Goal: Task Accomplishment & Management: Complete application form

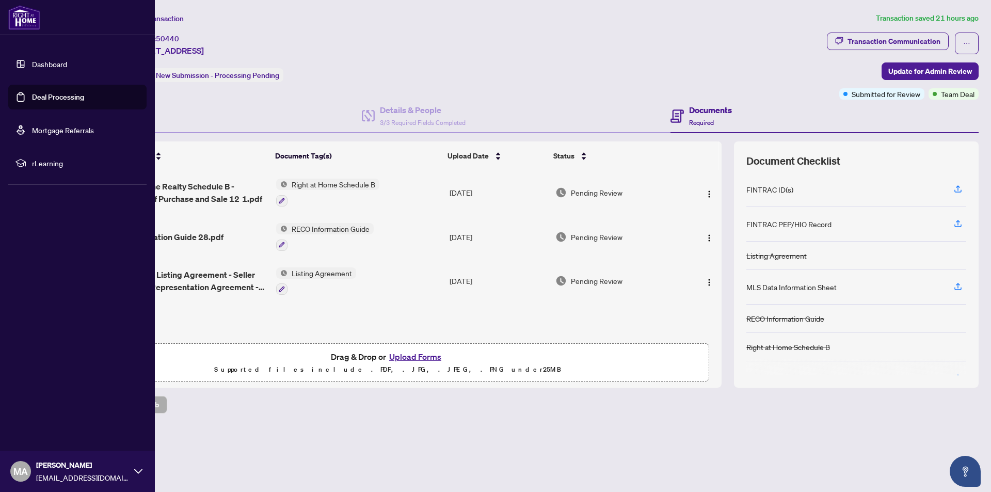
click at [52, 99] on link "Deal Processing" at bounding box center [58, 96] width 52 height 9
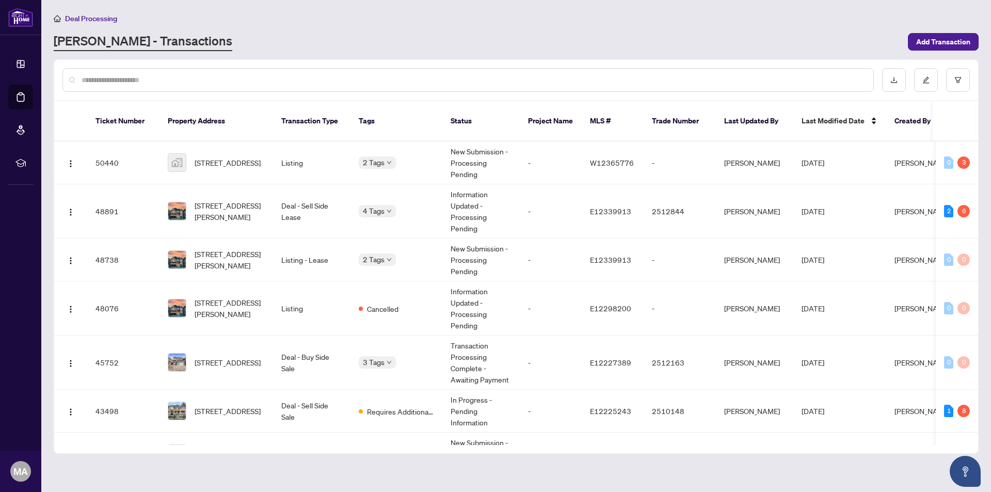
click at [636, 37] on div "[PERSON_NAME] - Transactions" at bounding box center [478, 42] width 848 height 19
click at [928, 40] on span "Add Transaction" at bounding box center [943, 42] width 54 height 17
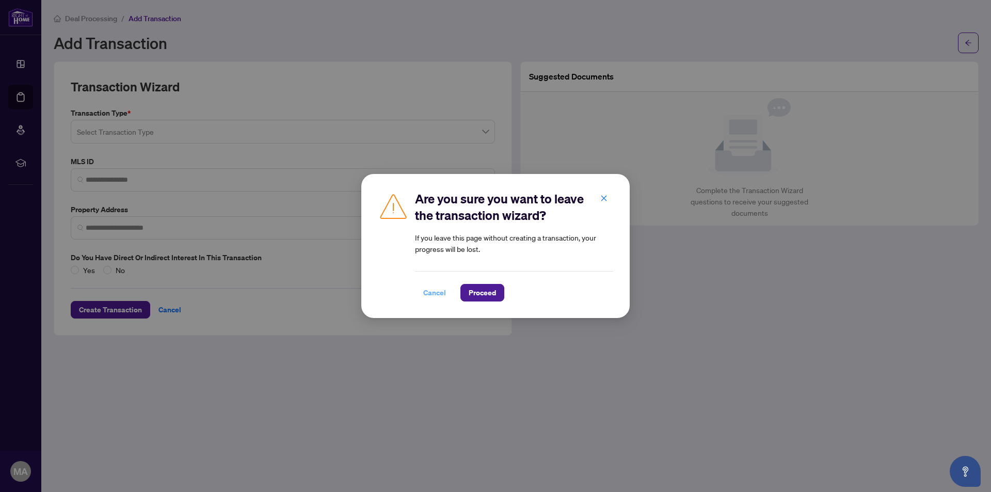
click at [439, 292] on span "Cancel" at bounding box center [434, 292] width 23 height 17
click at [603, 197] on icon "close" at bounding box center [604, 198] width 6 height 6
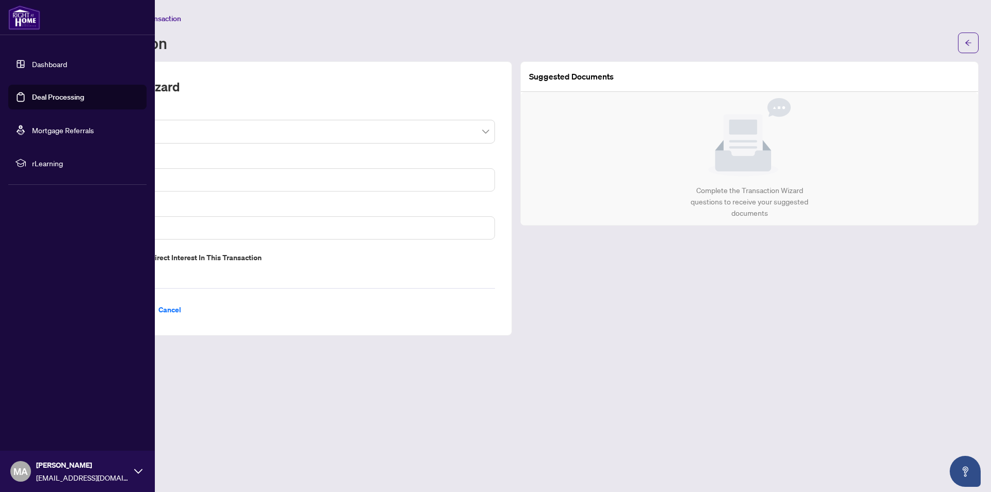
click at [44, 97] on link "Deal Processing" at bounding box center [58, 96] width 52 height 9
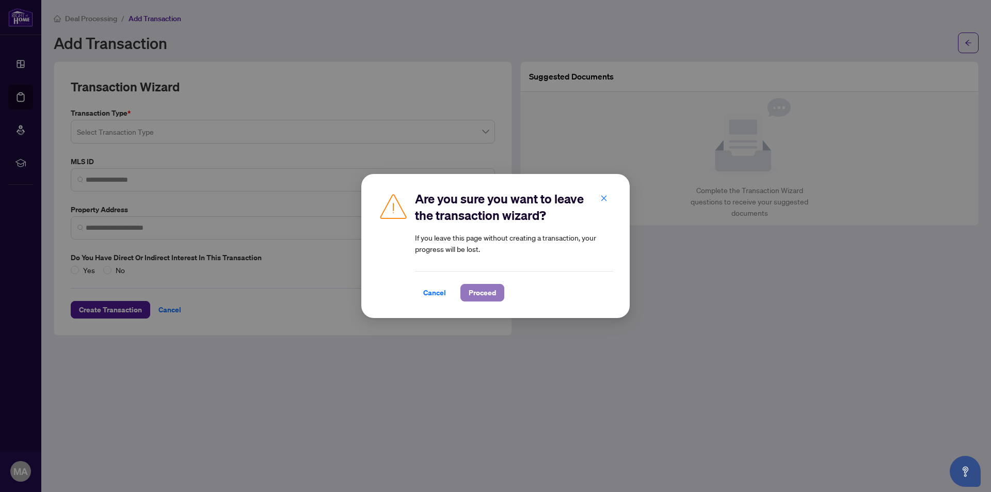
click at [491, 299] on span "Proceed" at bounding box center [482, 292] width 27 height 17
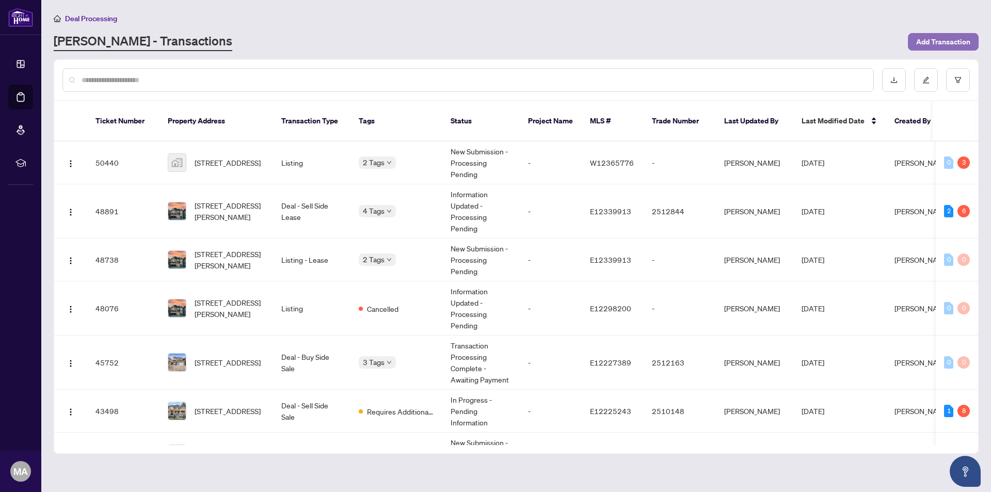
click at [952, 40] on span "Add Transaction" at bounding box center [943, 42] width 54 height 17
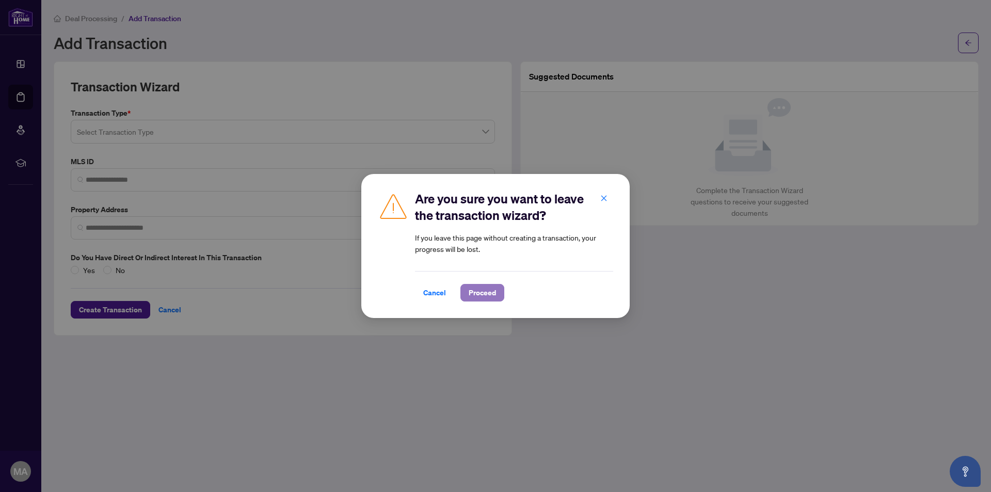
click at [478, 290] on span "Proceed" at bounding box center [482, 292] width 27 height 17
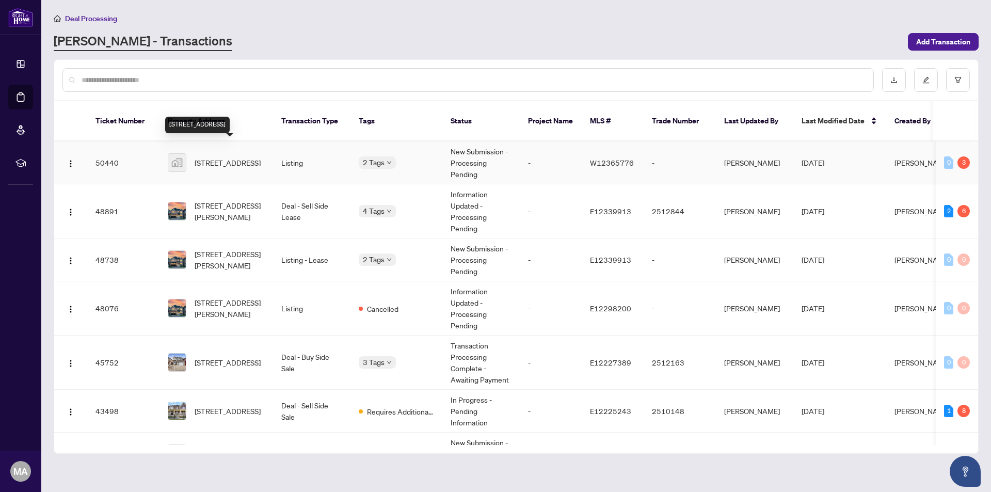
click at [245, 157] on span "[STREET_ADDRESS]" at bounding box center [228, 162] width 66 height 11
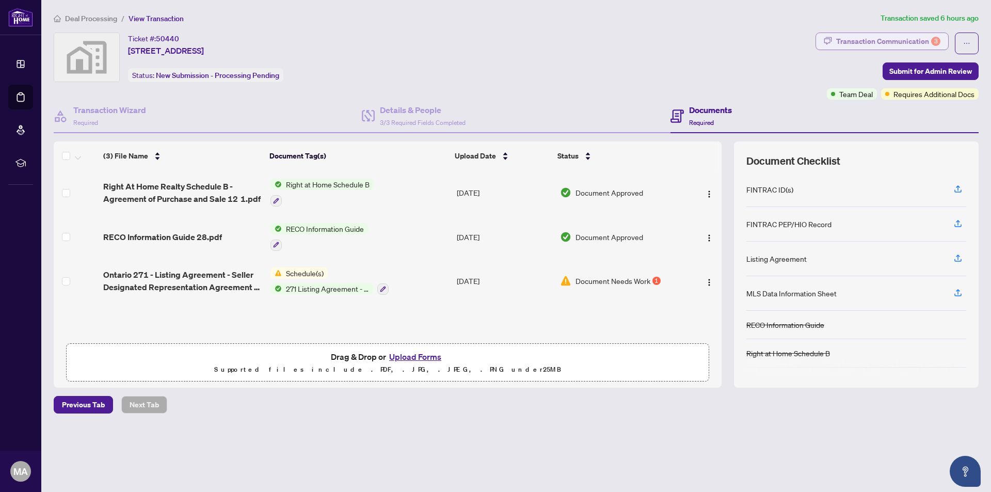
click at [907, 44] on div "Transaction Communication 3" at bounding box center [888, 41] width 104 height 17
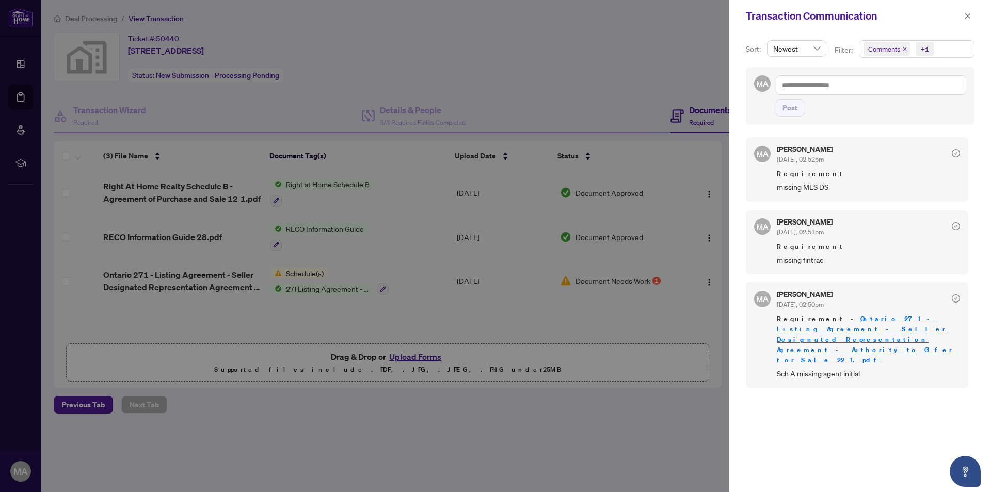
click at [508, 53] on div at bounding box center [495, 246] width 991 height 492
click at [969, 17] on icon "close" at bounding box center [967, 15] width 7 height 7
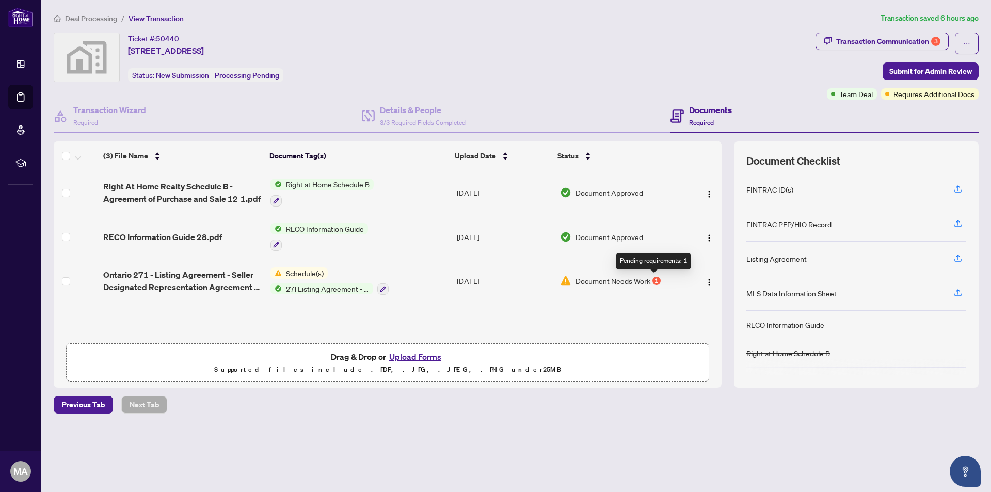
click at [654, 279] on div "1" at bounding box center [656, 281] width 8 height 8
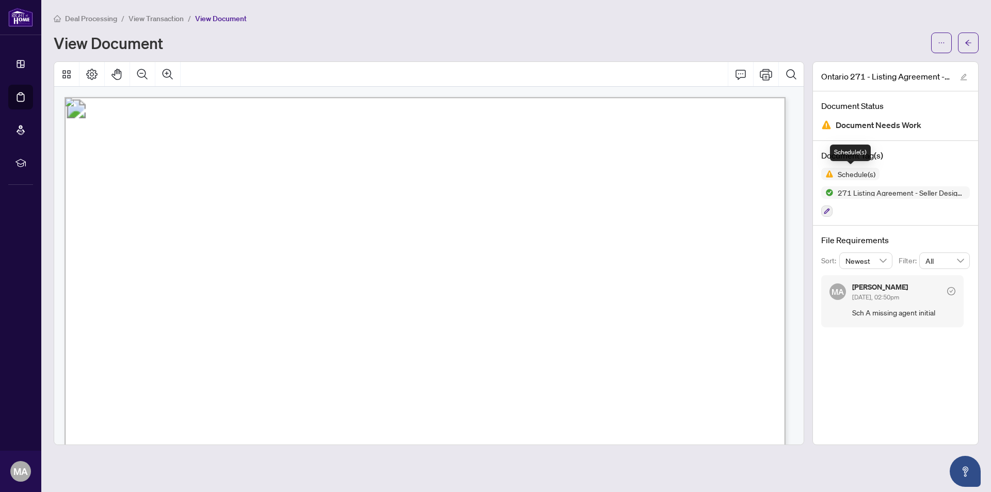
click at [833, 174] on img at bounding box center [827, 174] width 12 height 12
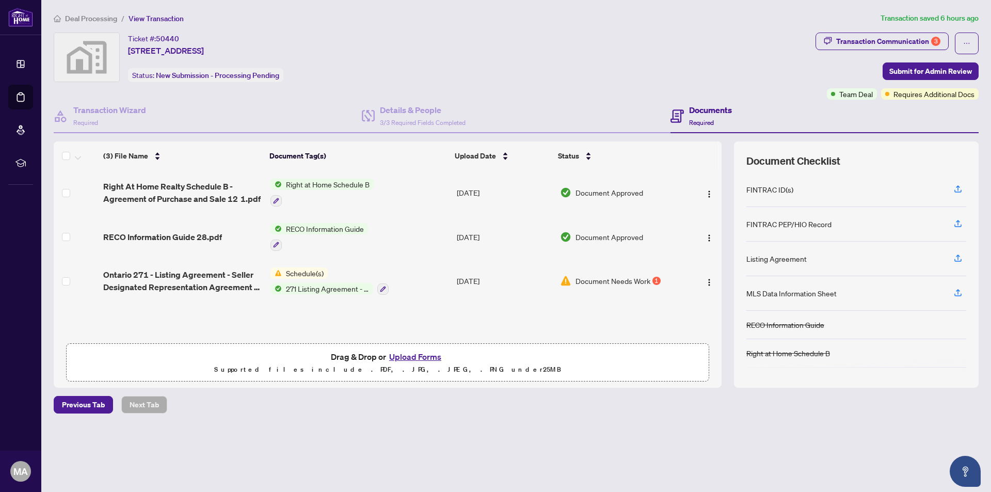
click at [308, 273] on span "Schedule(s)" at bounding box center [305, 272] width 46 height 11
